Goal: Obtain resource: Download file/media

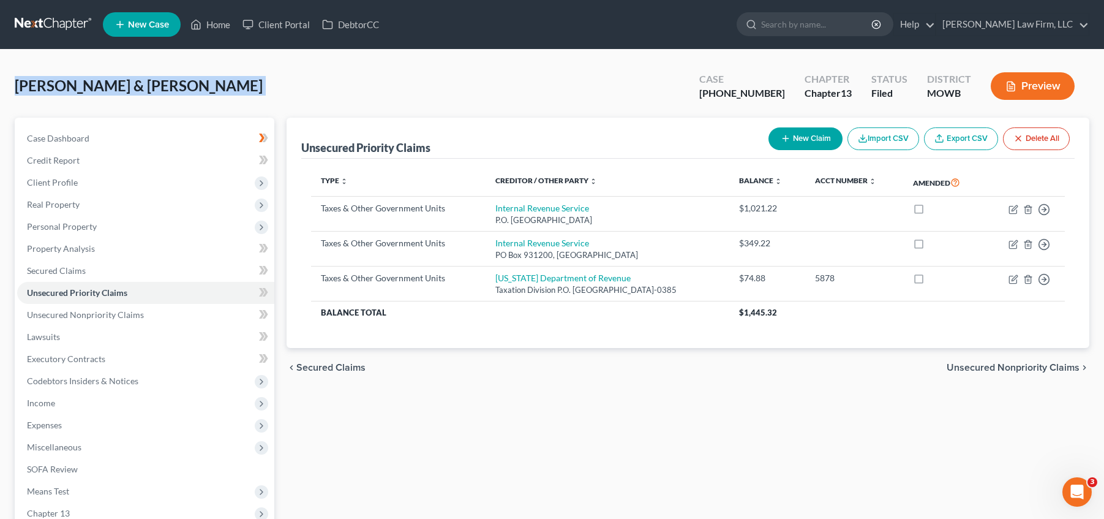
click at [62, 24] on link at bounding box center [54, 24] width 78 height 22
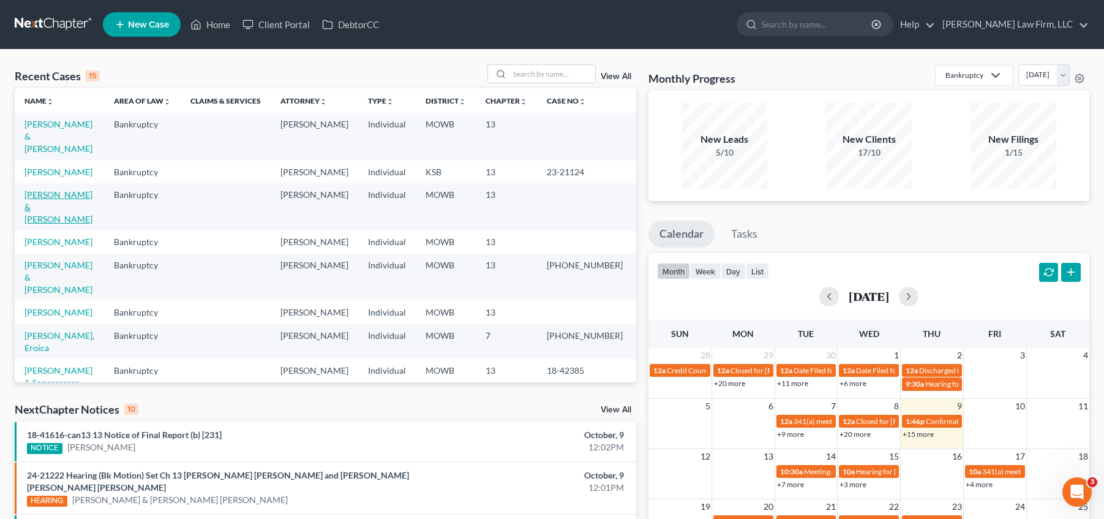
click at [50, 213] on link "[PERSON_NAME] & [PERSON_NAME]" at bounding box center [58, 206] width 68 height 35
select select "4"
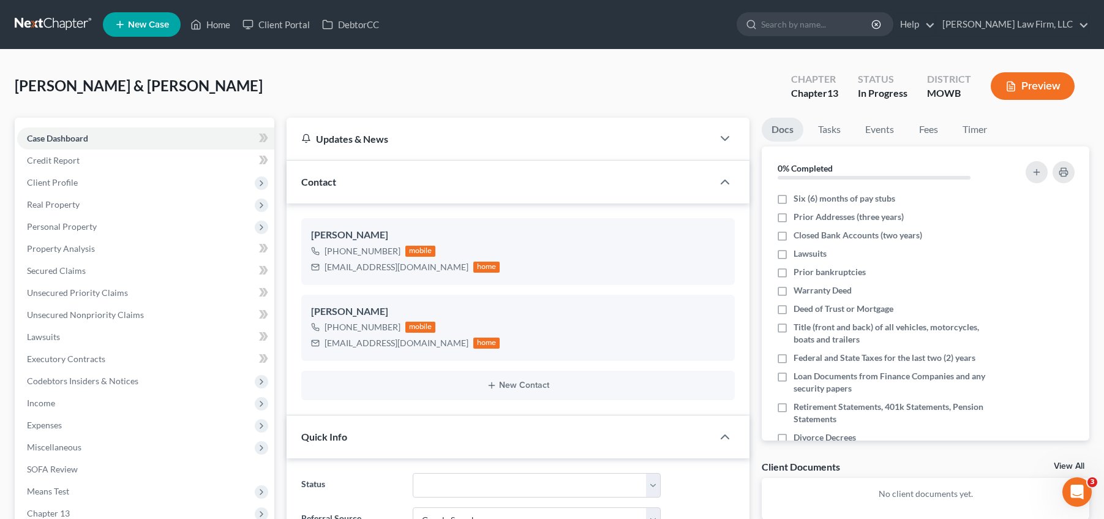
click at [1013, 77] on button "Preview" at bounding box center [1033, 86] width 84 height 28
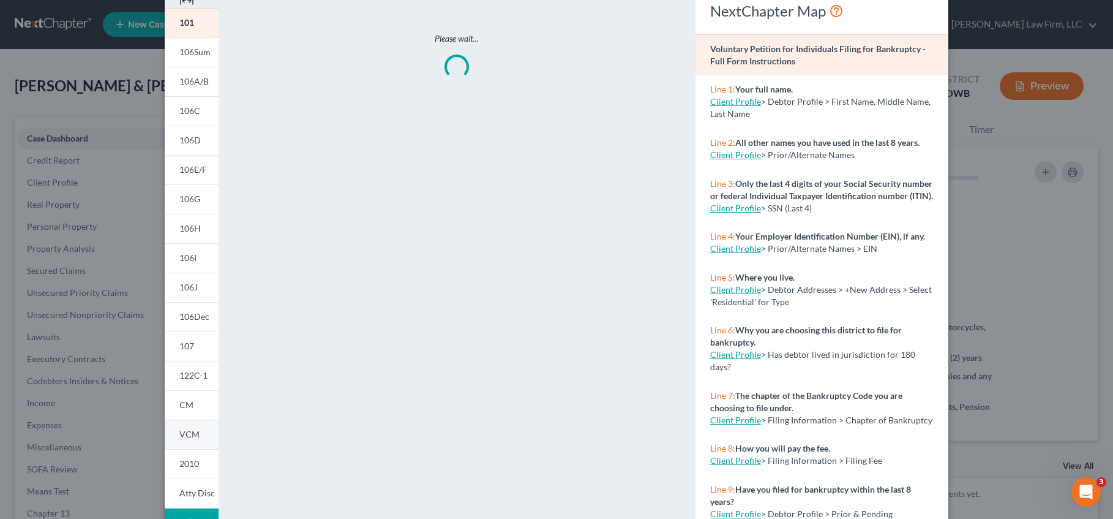
scroll to position [160, 0]
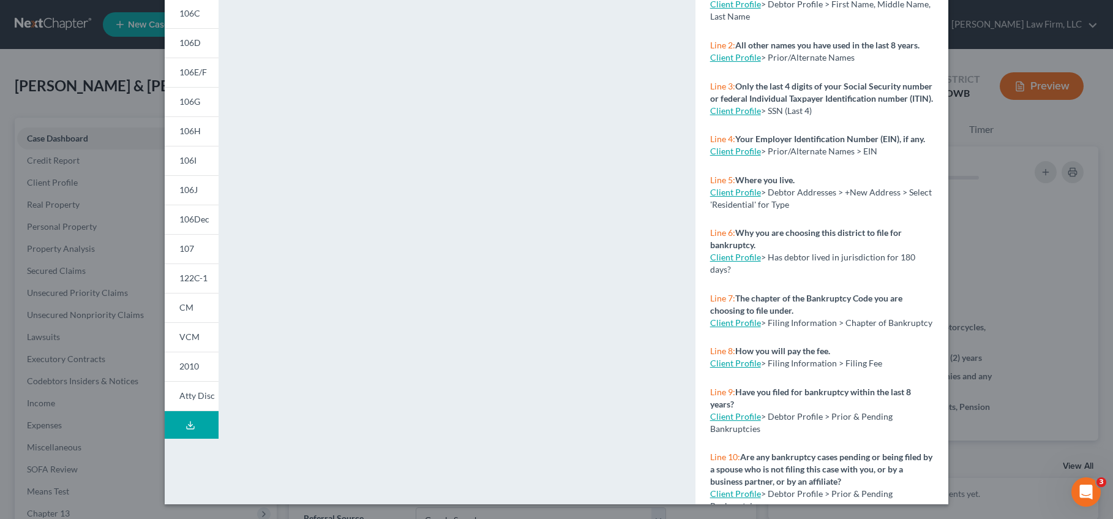
click at [186, 423] on icon at bounding box center [191, 425] width 10 height 10
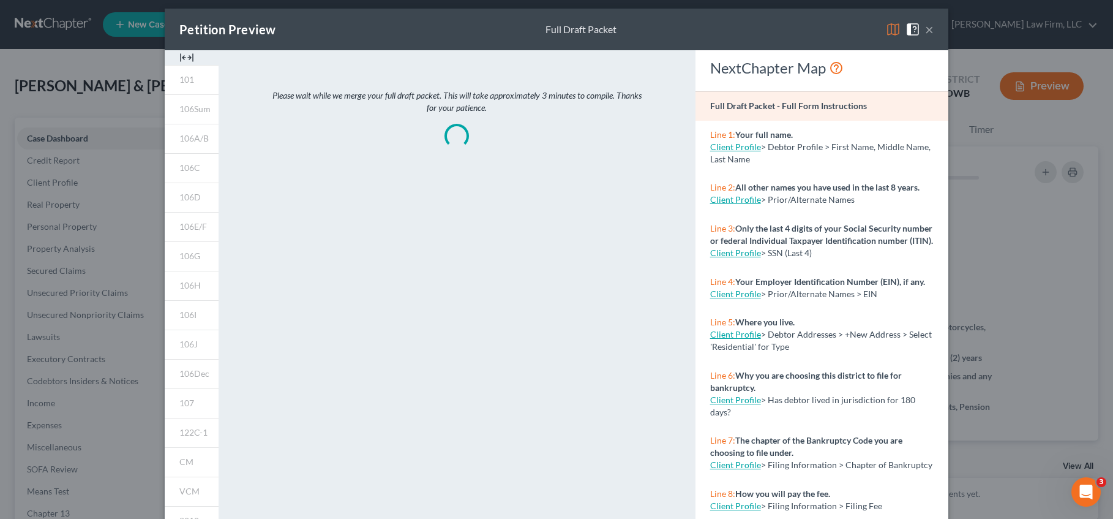
scroll to position [0, 0]
